Goal: Check status: Check status

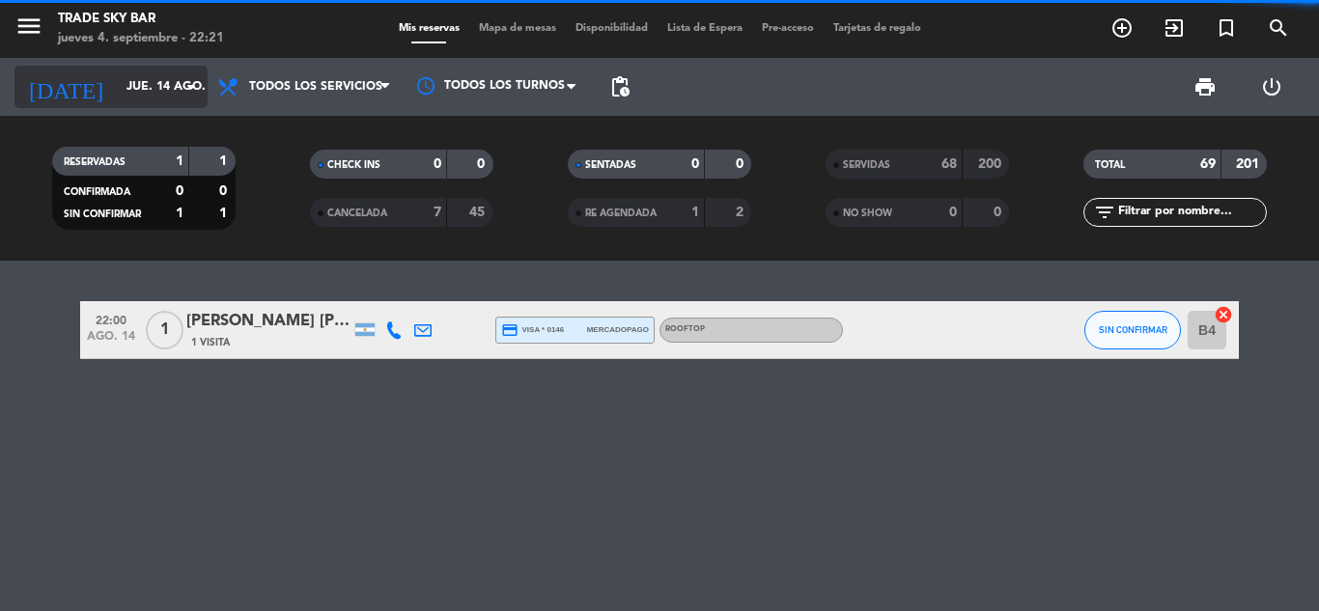
click at [156, 84] on input "jue. 14 ago." at bounding box center [198, 87] width 163 height 33
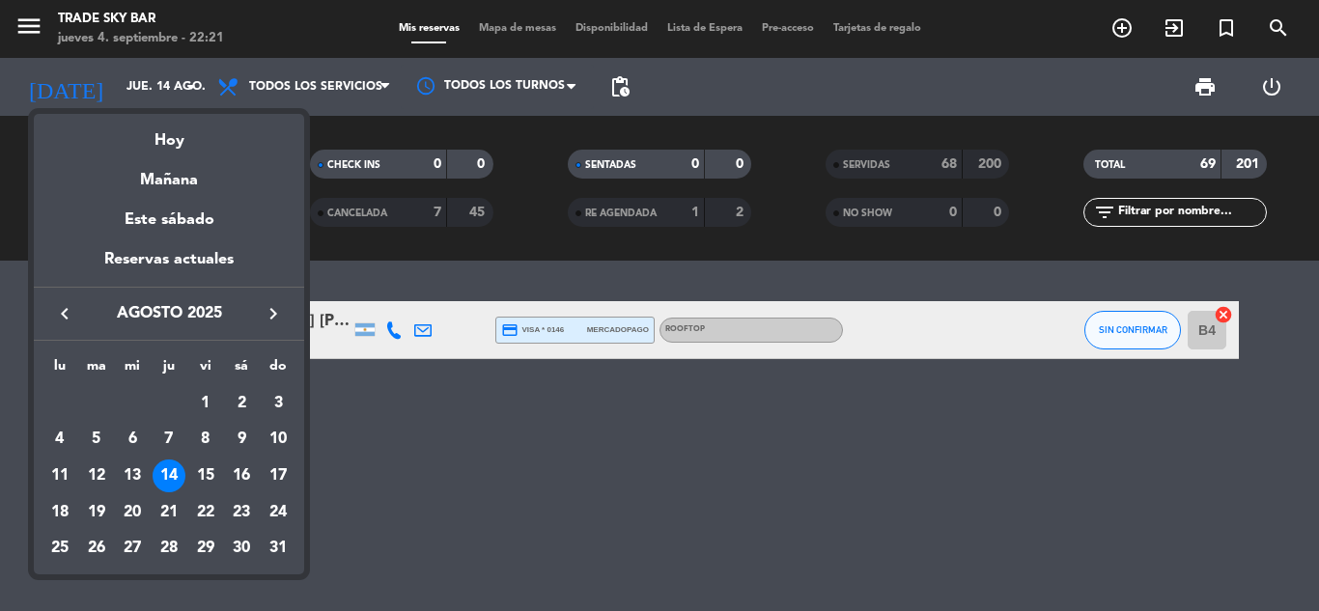
click at [276, 312] on icon "keyboard_arrow_right" at bounding box center [273, 313] width 23 height 23
click at [204, 440] on div "5" at bounding box center [205, 439] width 33 height 33
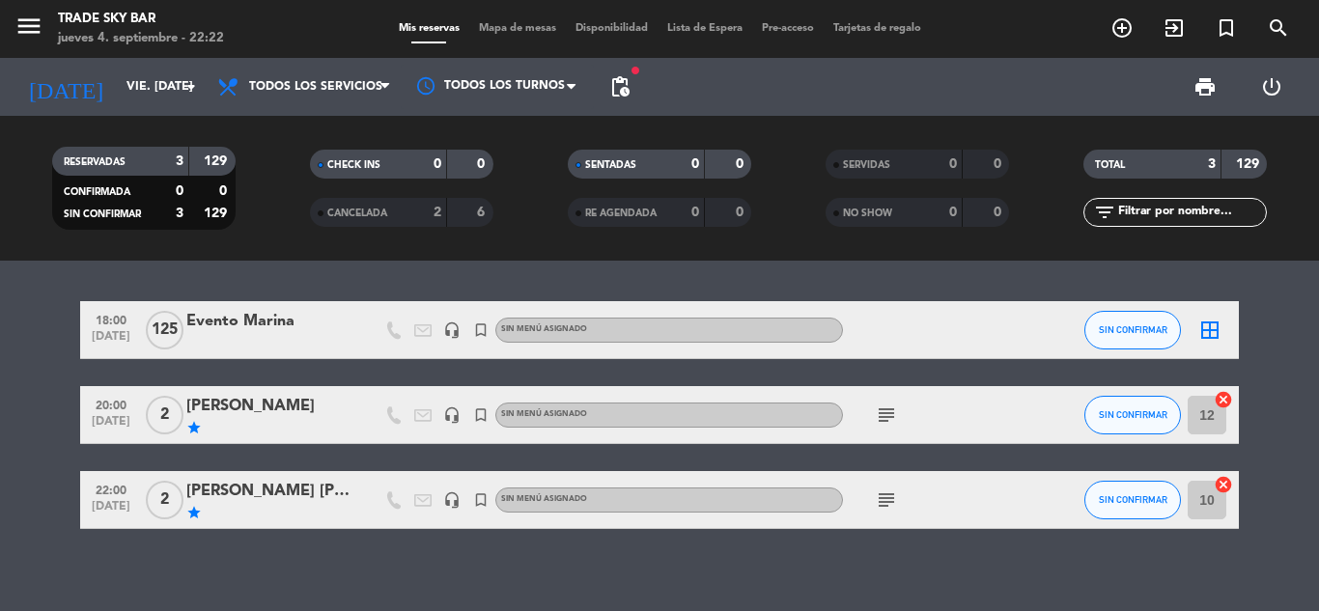
scroll to position [14, 0]
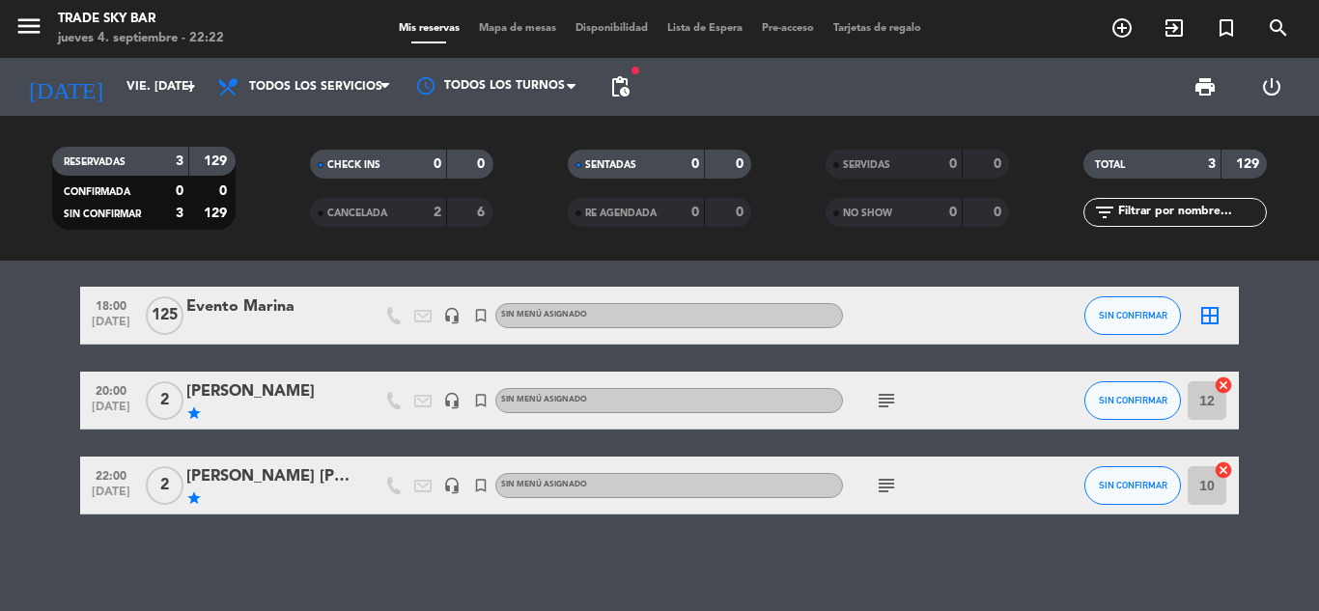
click at [453, 398] on icon "headset_mic" at bounding box center [451, 400] width 17 height 17
click at [454, 486] on icon "headset_mic" at bounding box center [451, 485] width 17 height 17
click at [283, 387] on div "[PERSON_NAME]" at bounding box center [268, 392] width 164 height 25
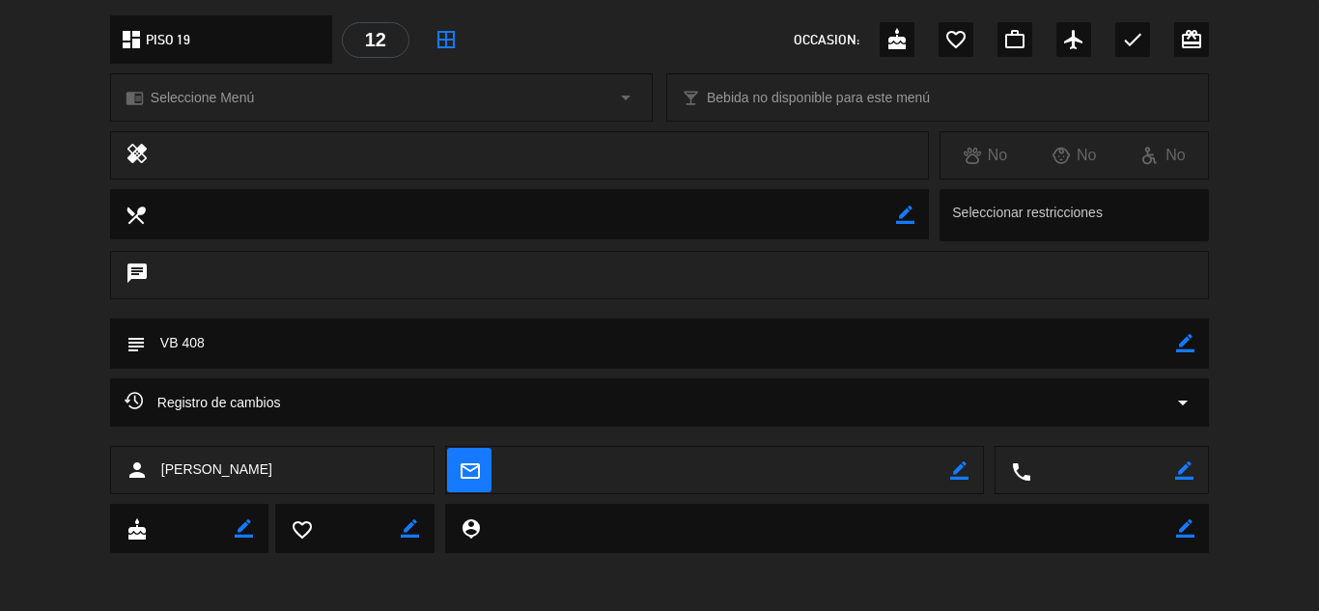
scroll to position [215, 0]
click at [1017, 413] on div "Registro de cambios arrow_drop_down" at bounding box center [660, 403] width 1070 height 23
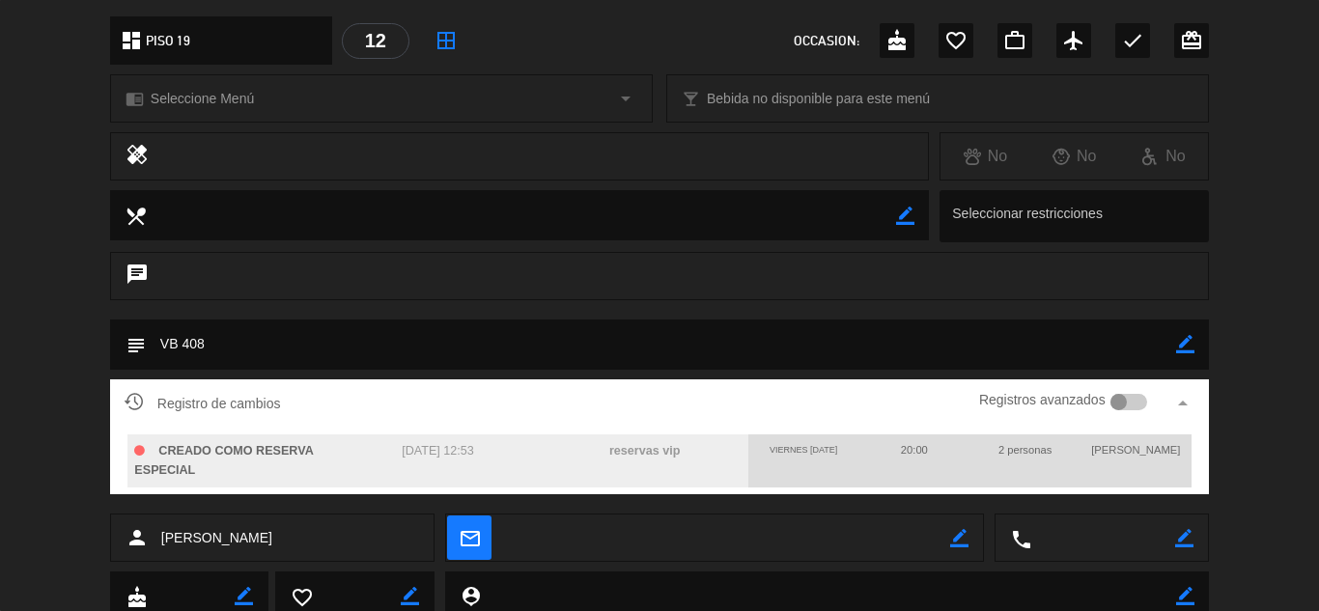
scroll to position [0, 0]
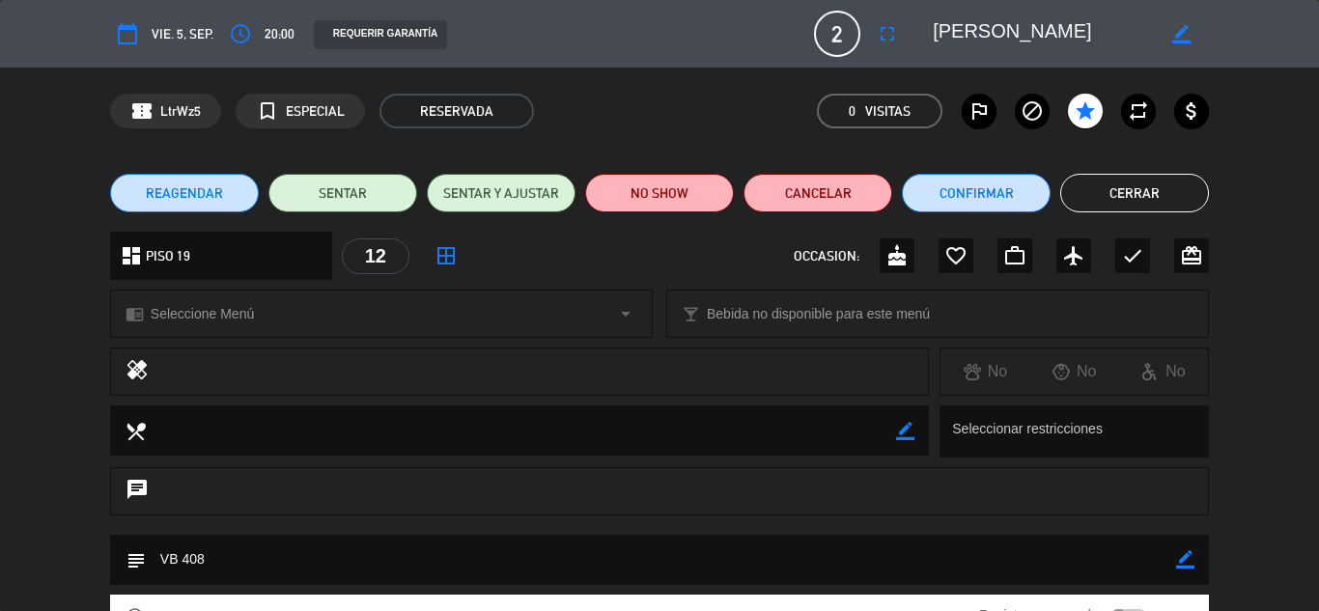
click at [1109, 183] on button "Cerrar" at bounding box center [1135, 193] width 149 height 39
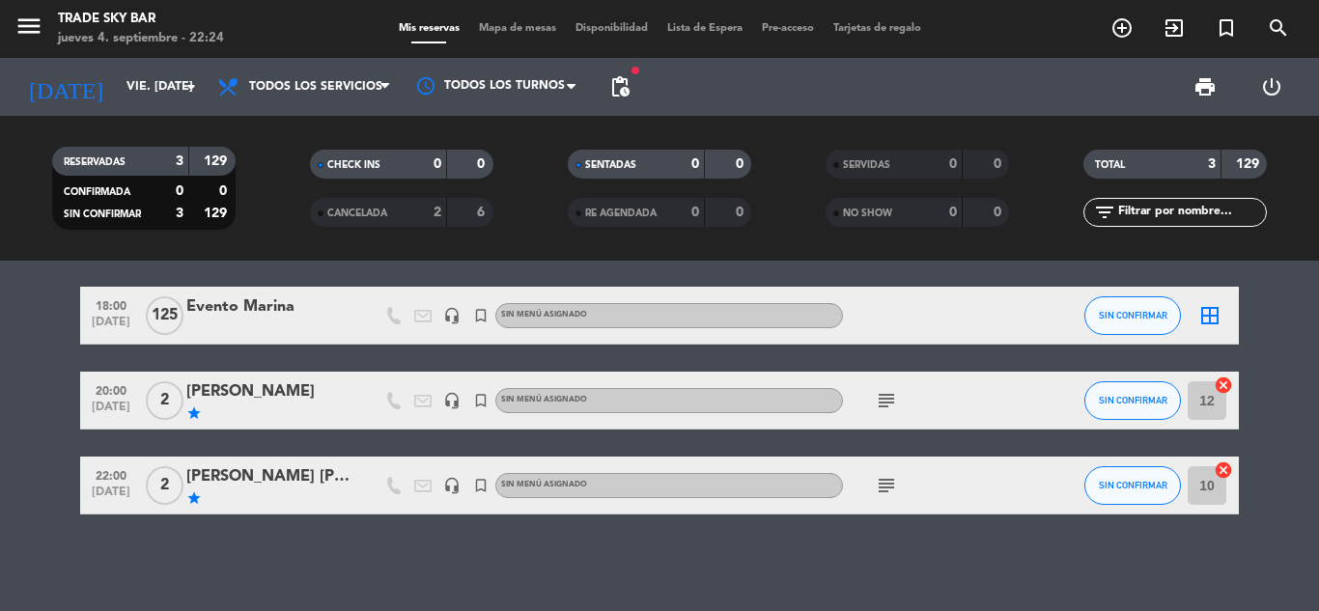
click at [233, 469] on div "[PERSON_NAME] [PERSON_NAME]" at bounding box center [268, 477] width 164 height 25
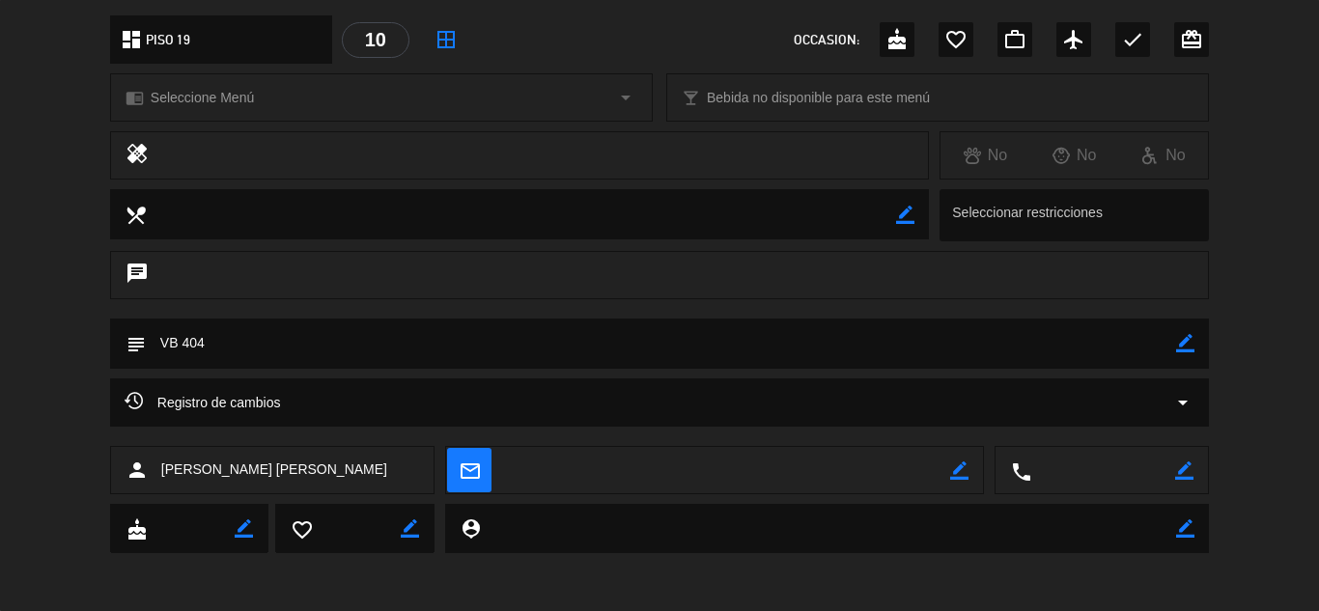
scroll to position [214, 0]
click at [893, 411] on div "Registro de cambios arrow_drop_down" at bounding box center [660, 404] width 1070 height 23
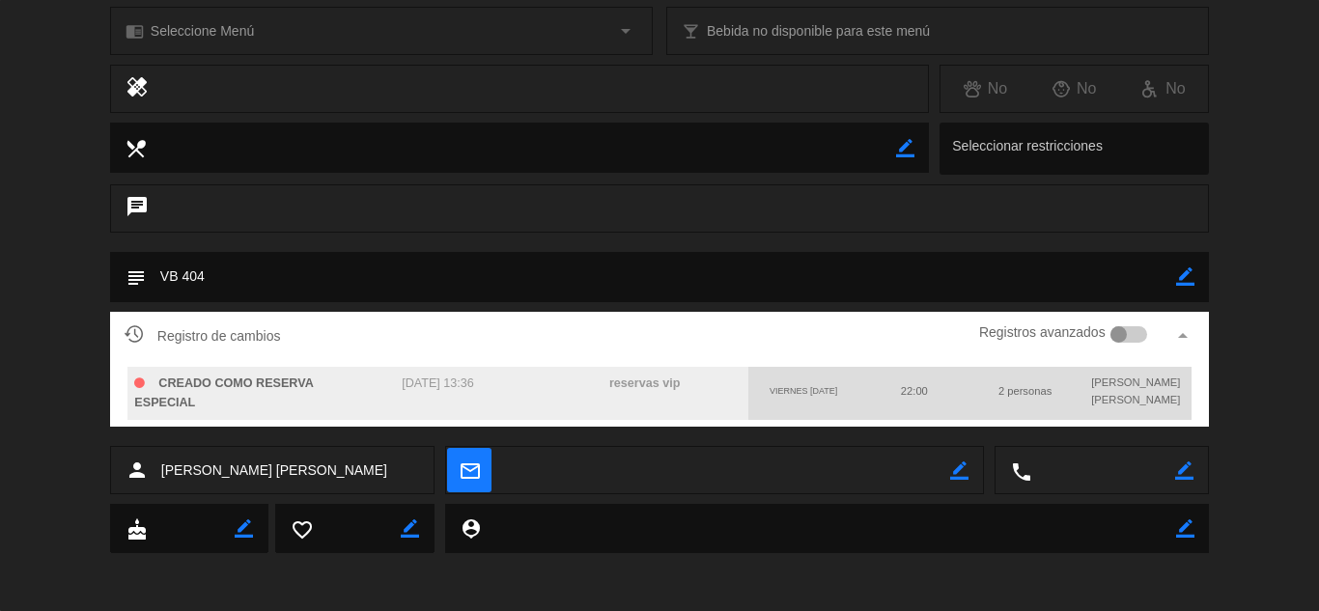
scroll to position [0, 0]
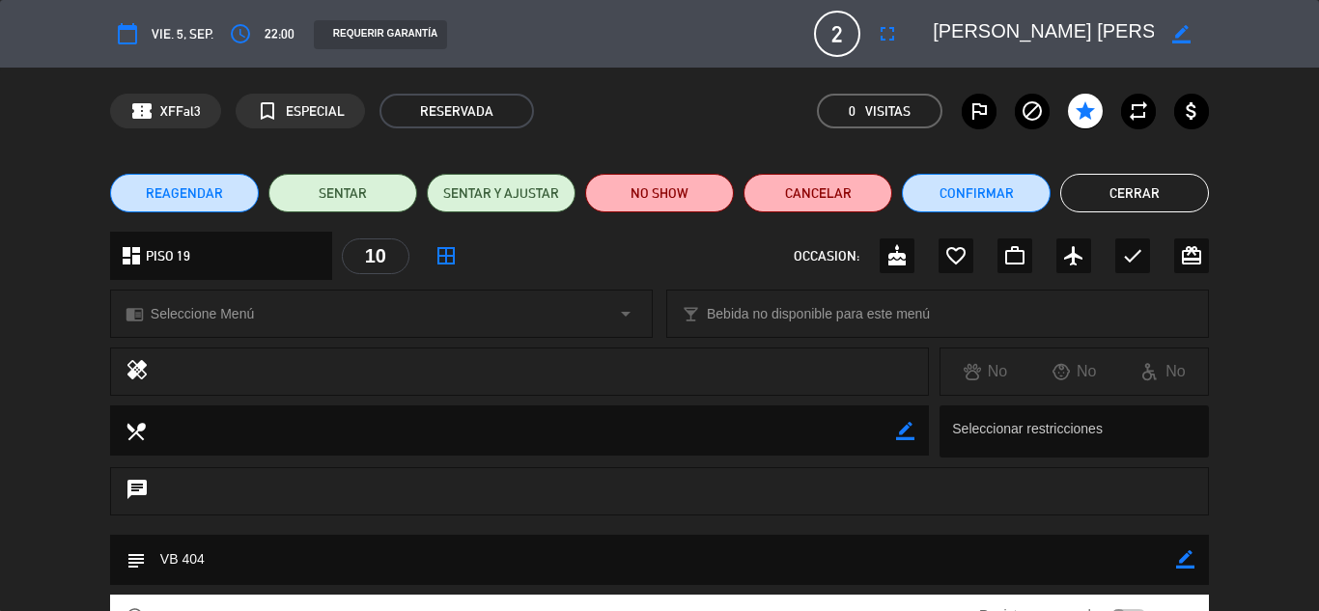
click at [1145, 201] on button "Cerrar" at bounding box center [1135, 193] width 149 height 39
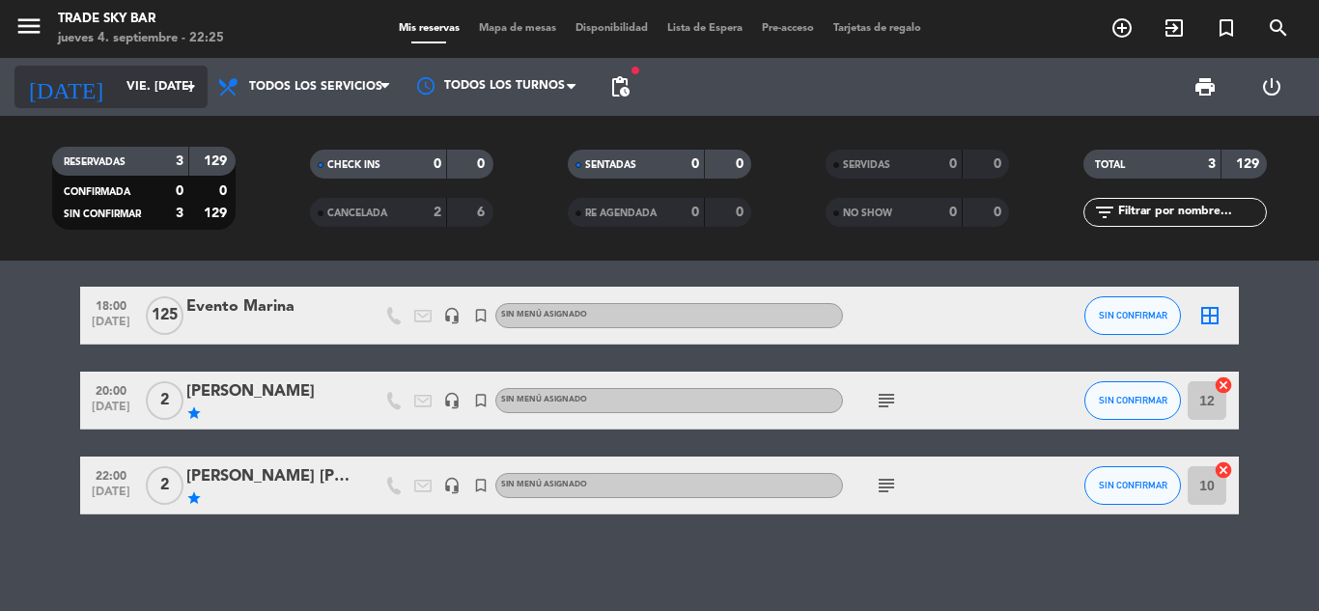
click at [167, 87] on input "vie. [DATE]" at bounding box center [198, 87] width 163 height 33
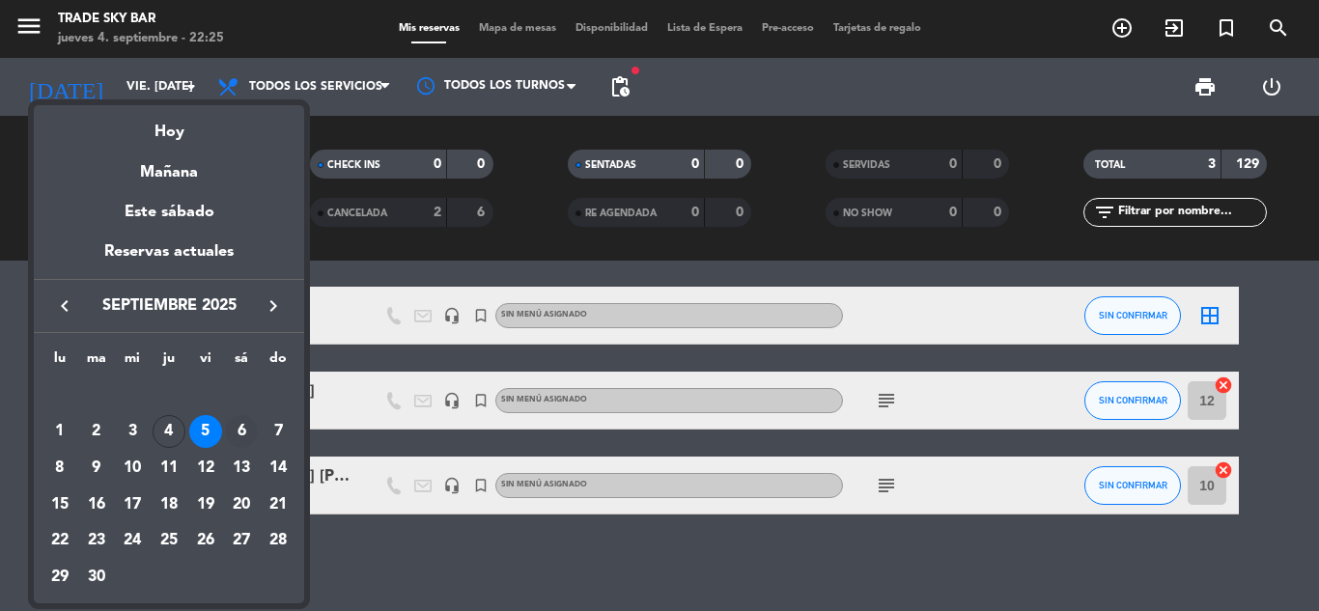
click at [242, 429] on div "6" at bounding box center [241, 431] width 33 height 33
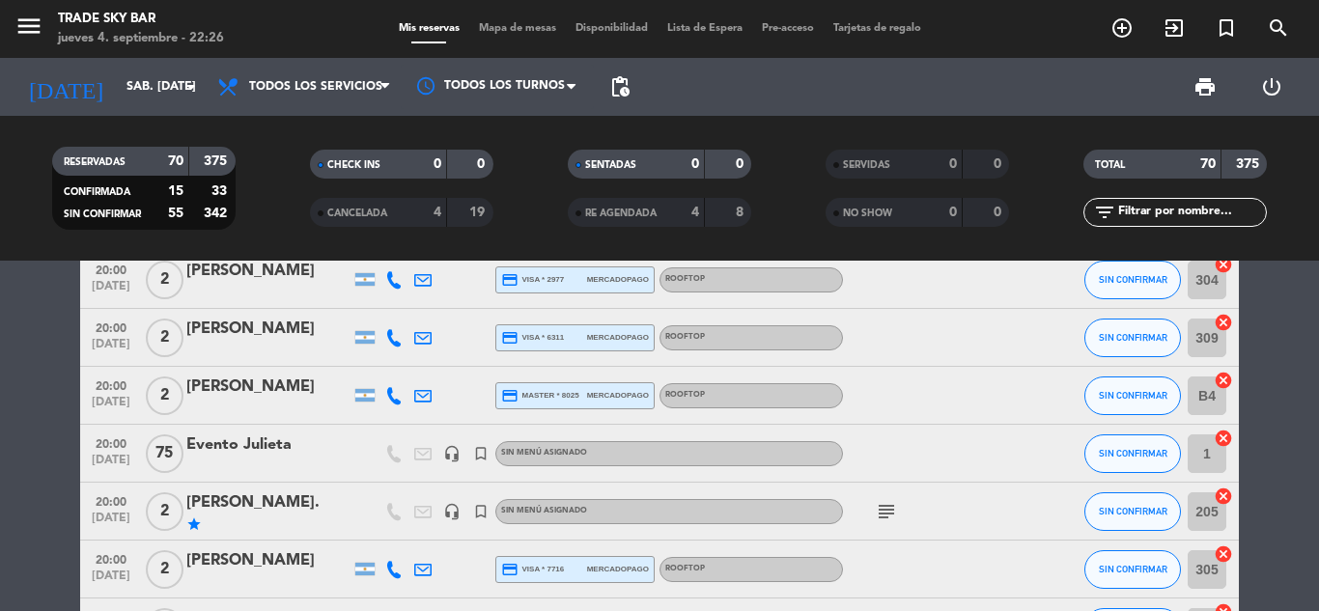
scroll to position [1320, 0]
click at [170, 81] on input "sáb. [DATE]" at bounding box center [198, 87] width 163 height 33
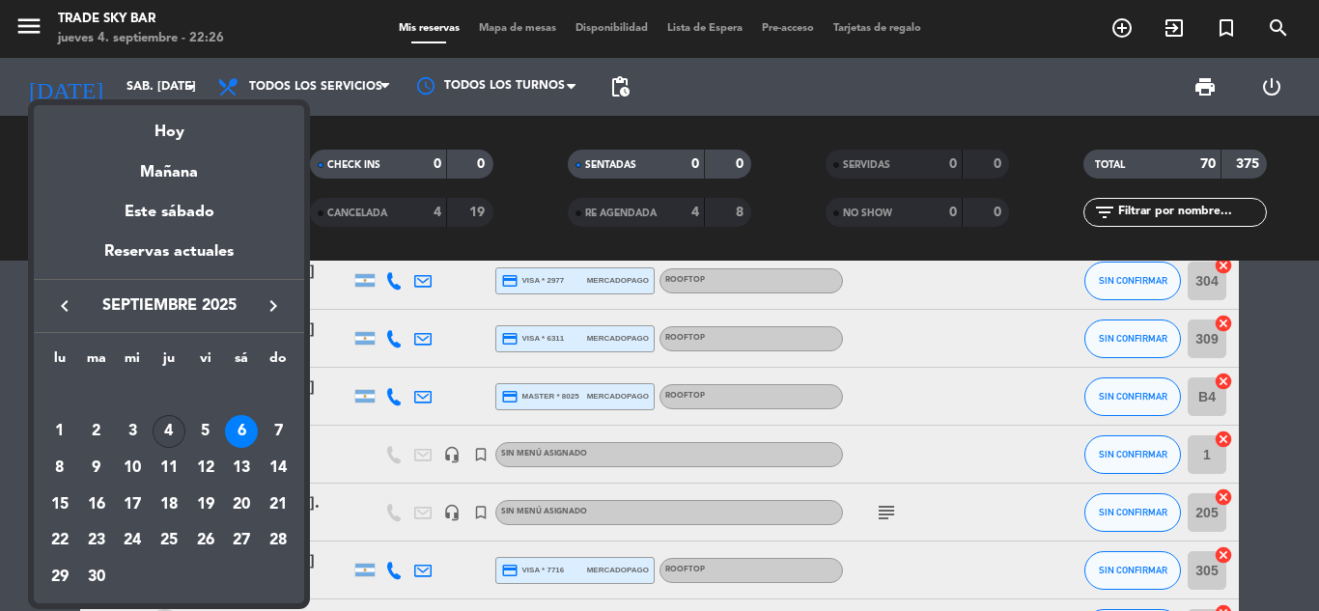
click at [173, 436] on div "4" at bounding box center [169, 431] width 33 height 33
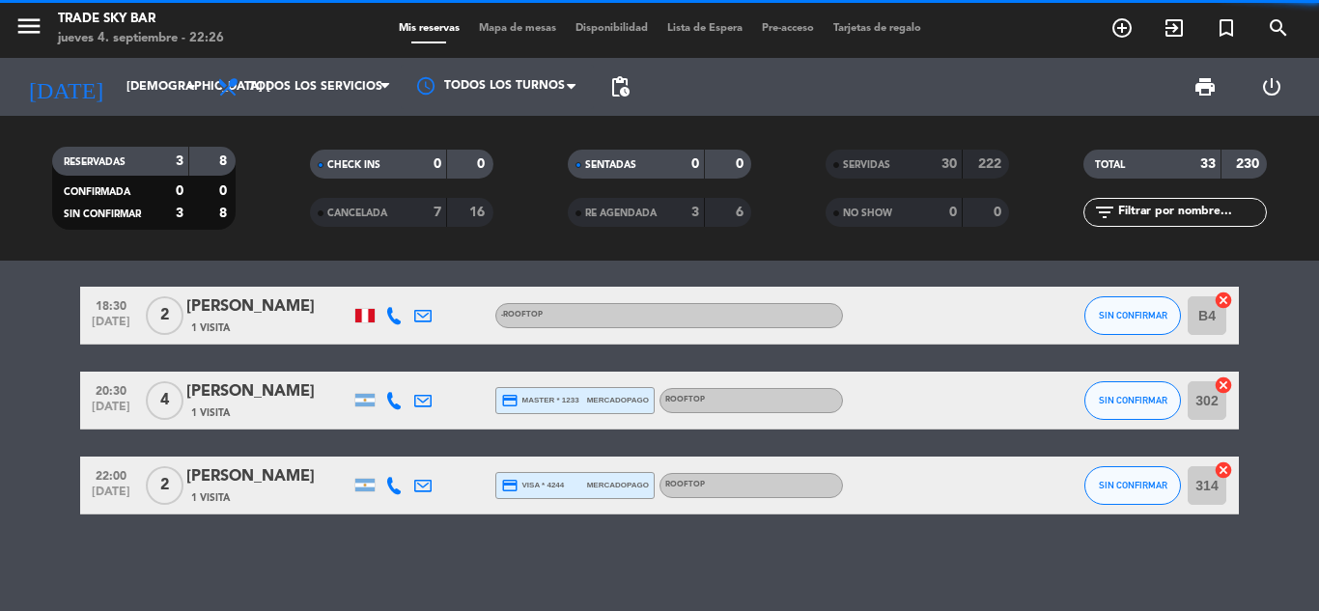
scroll to position [14, 0]
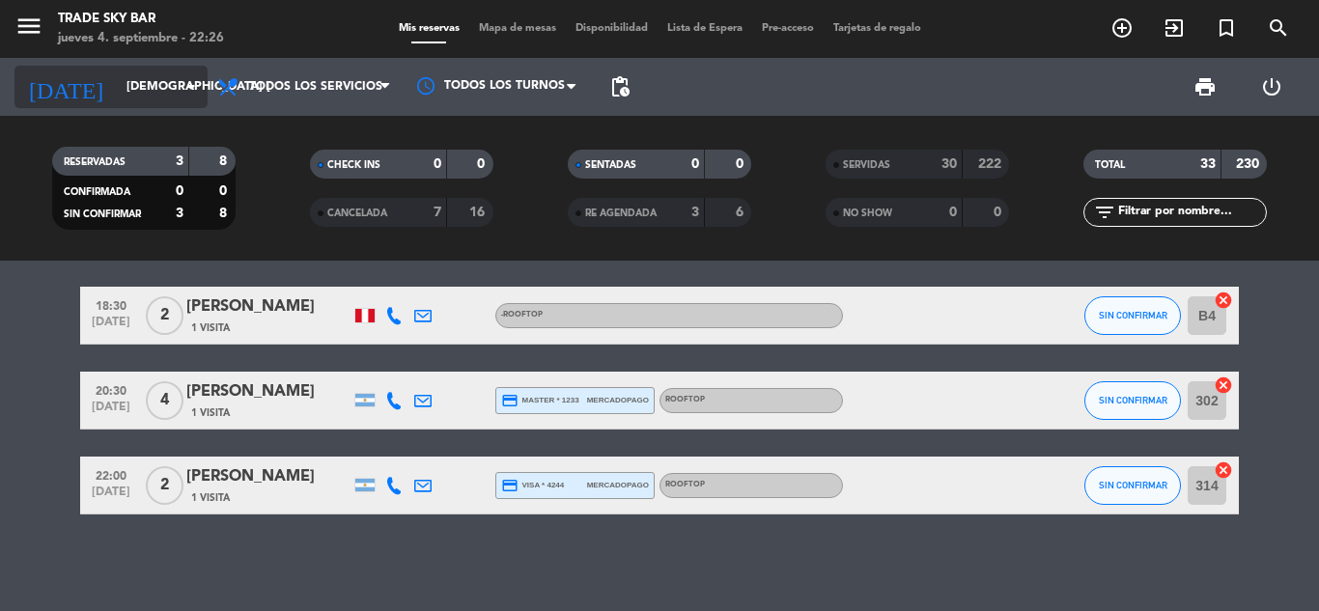
click at [162, 99] on input "[DEMOGRAPHIC_DATA] [DATE]" at bounding box center [198, 87] width 163 height 33
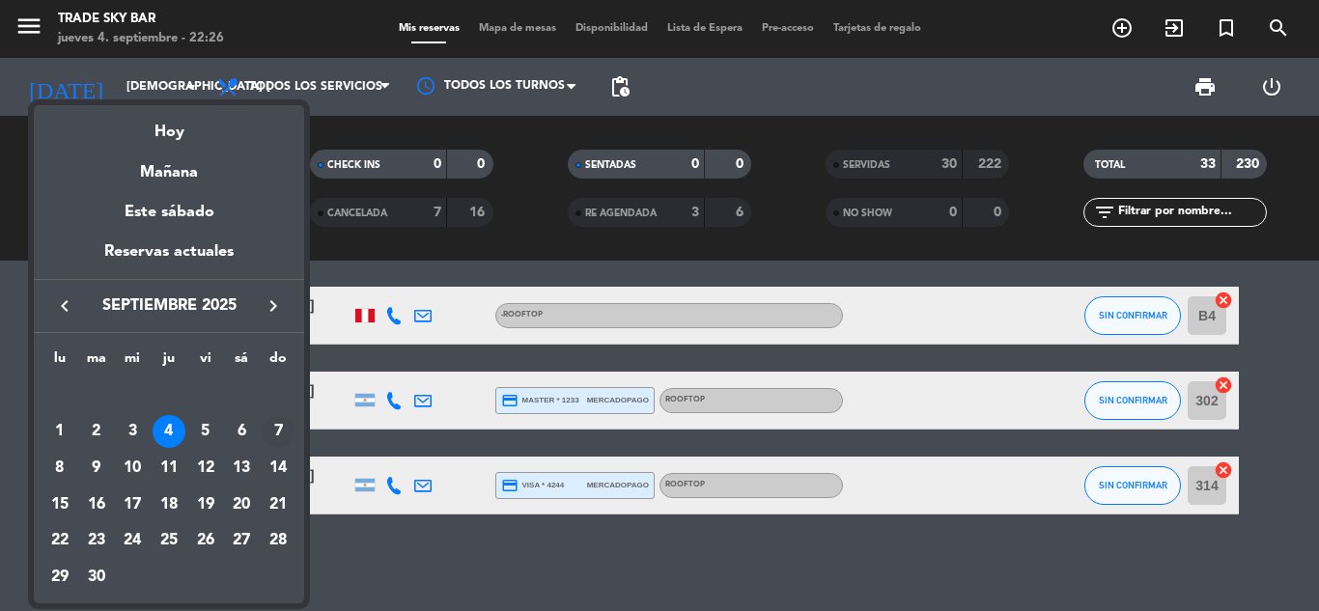
click at [270, 422] on div "7" at bounding box center [278, 431] width 33 height 33
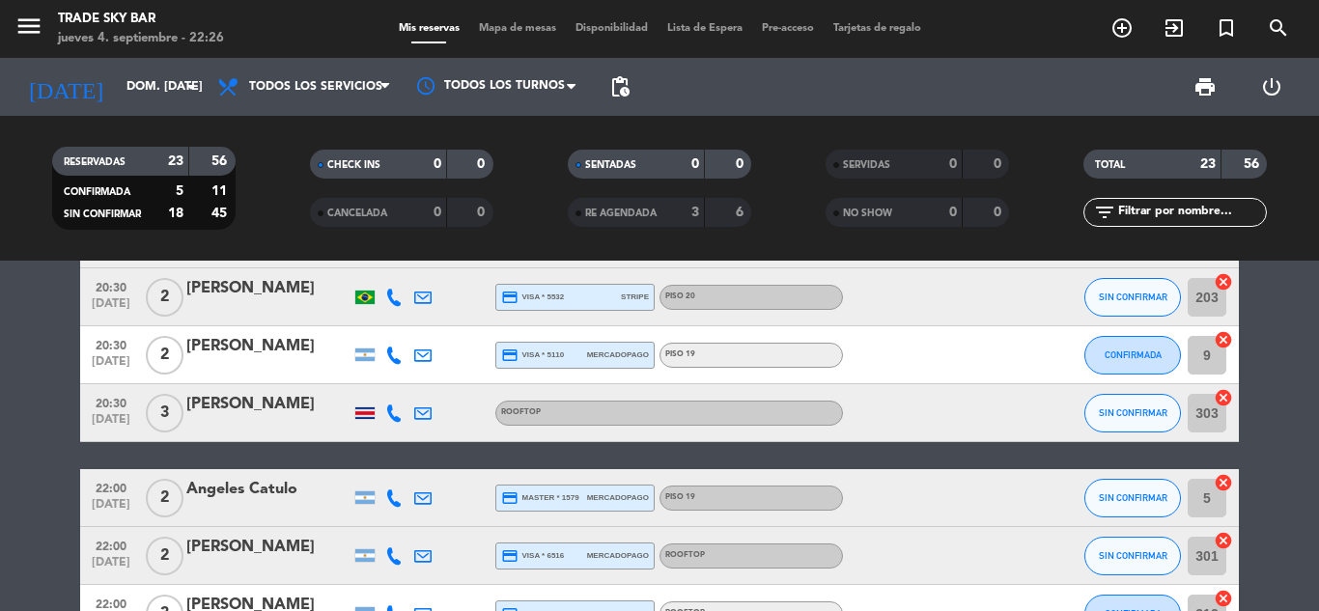
scroll to position [0, 0]
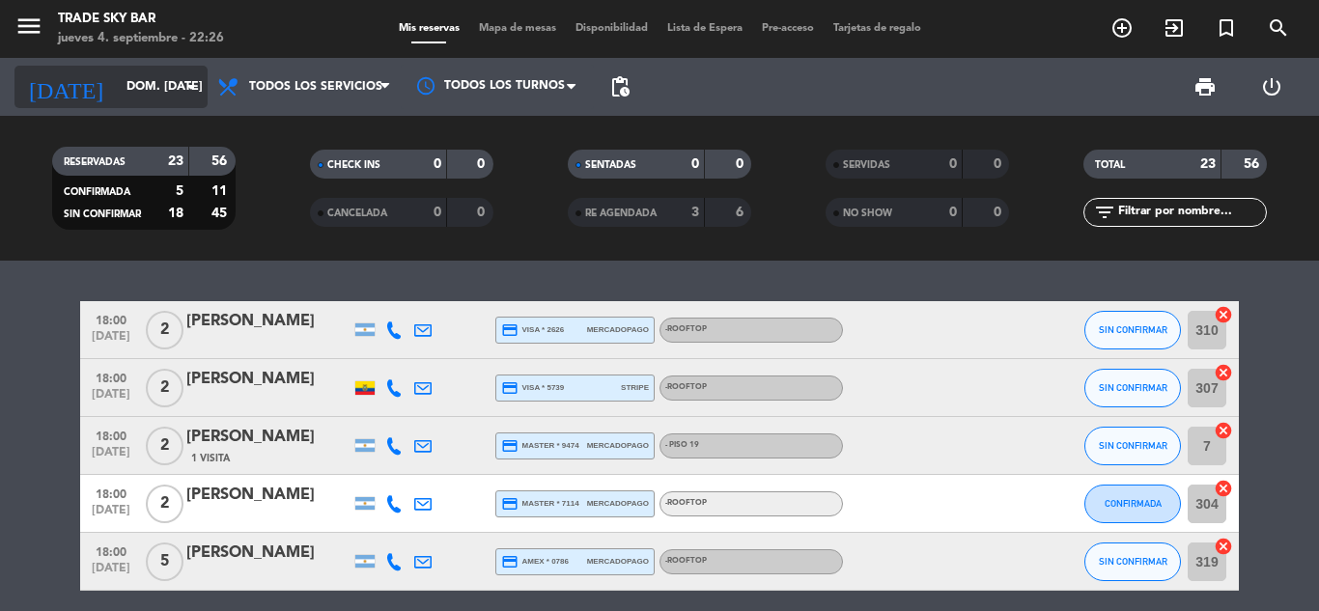
click at [145, 82] on input "dom. [DATE]" at bounding box center [198, 87] width 163 height 33
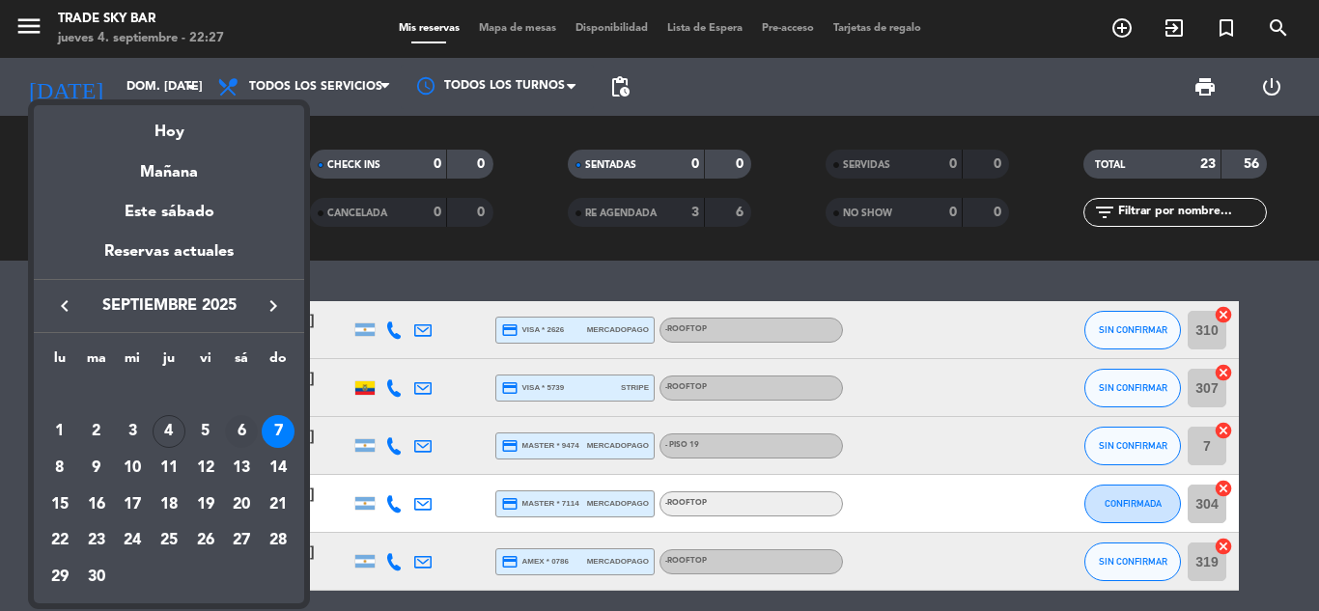
click at [234, 434] on div "6" at bounding box center [241, 431] width 33 height 33
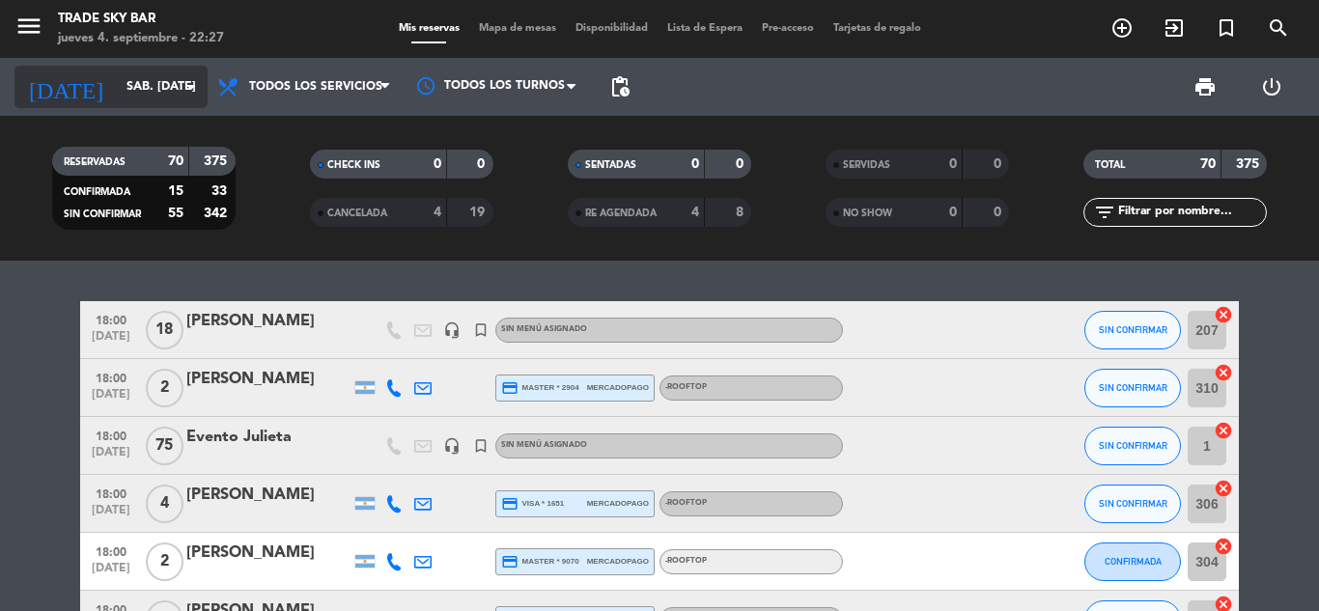
click at [129, 84] on input "sáb. [DATE]" at bounding box center [198, 87] width 163 height 33
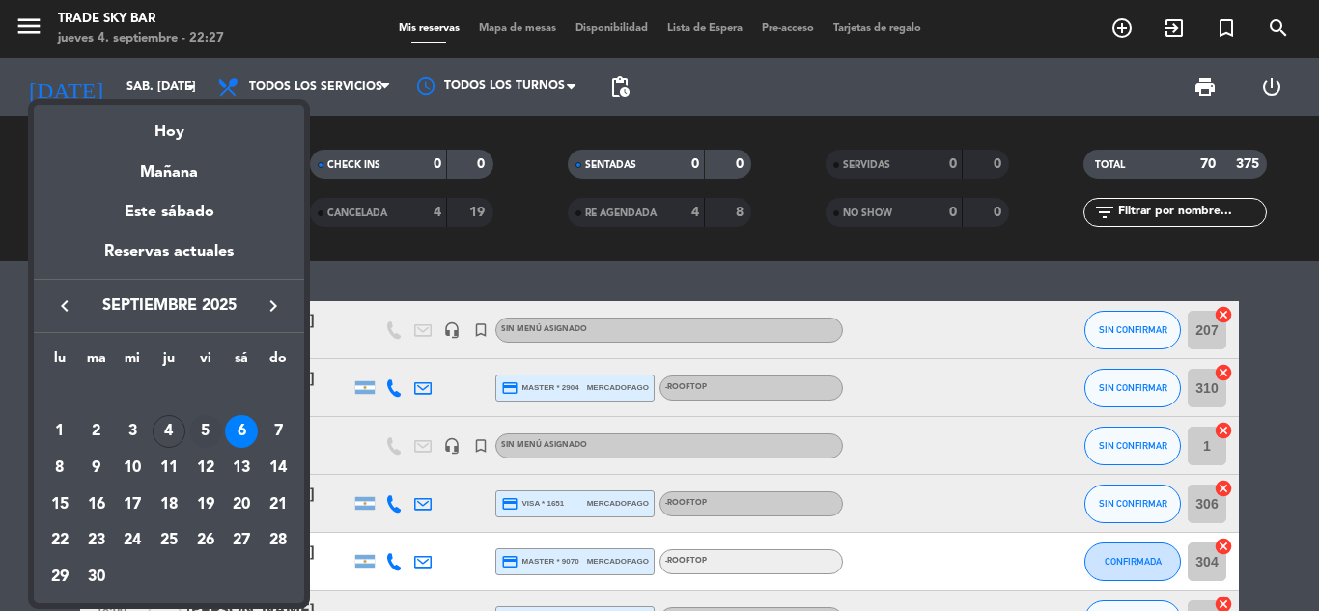
click at [206, 432] on div "5" at bounding box center [205, 431] width 33 height 33
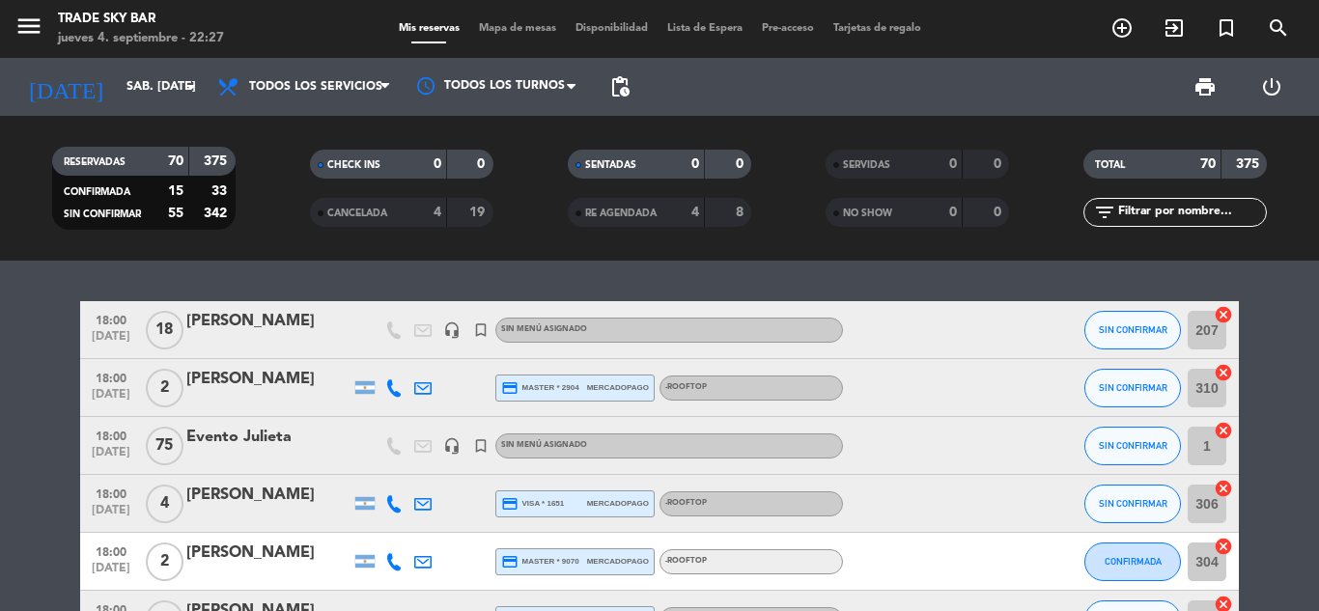
type input "vie. [DATE]"
